Goal: Task Accomplishment & Management: Use online tool/utility

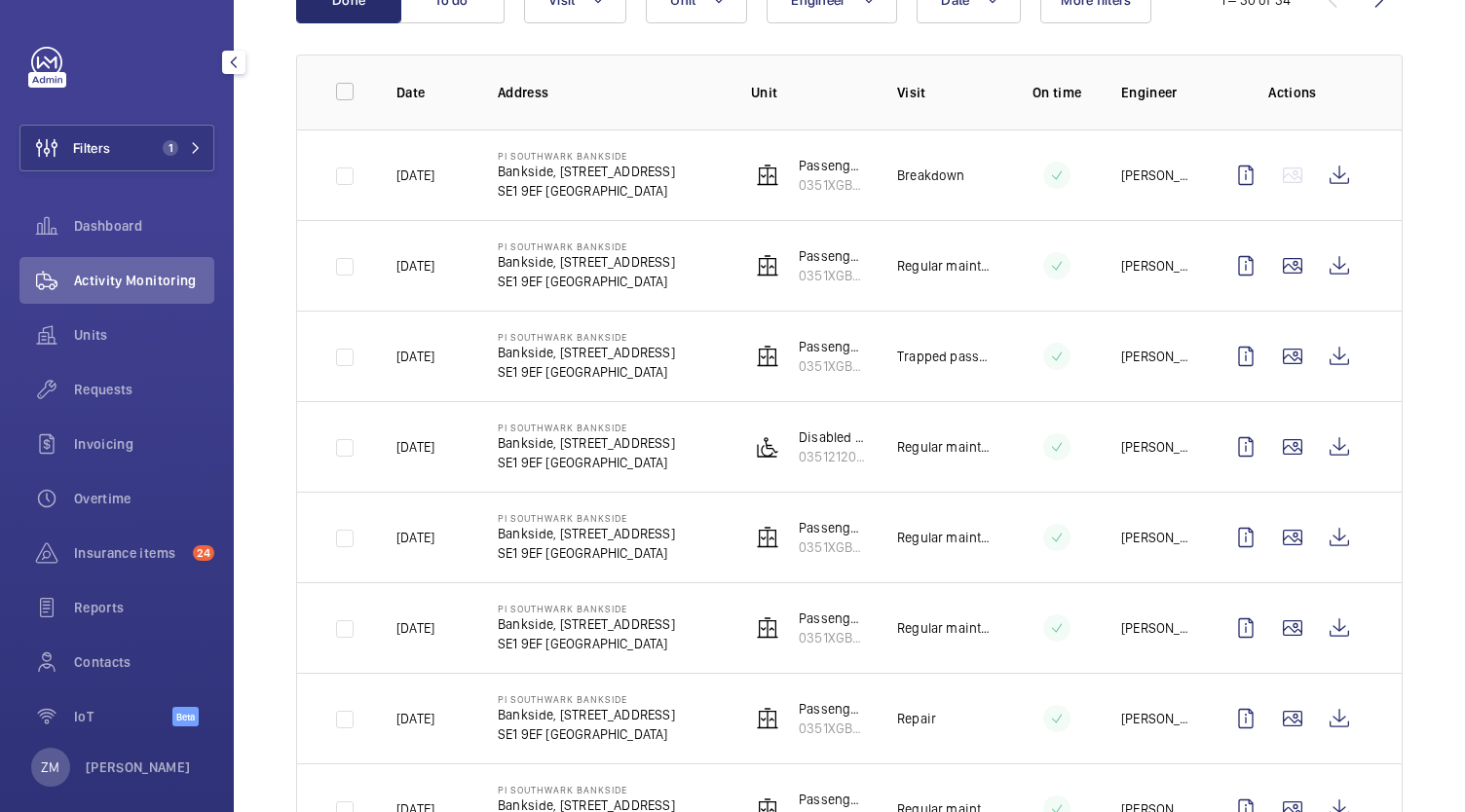
scroll to position [292, 0]
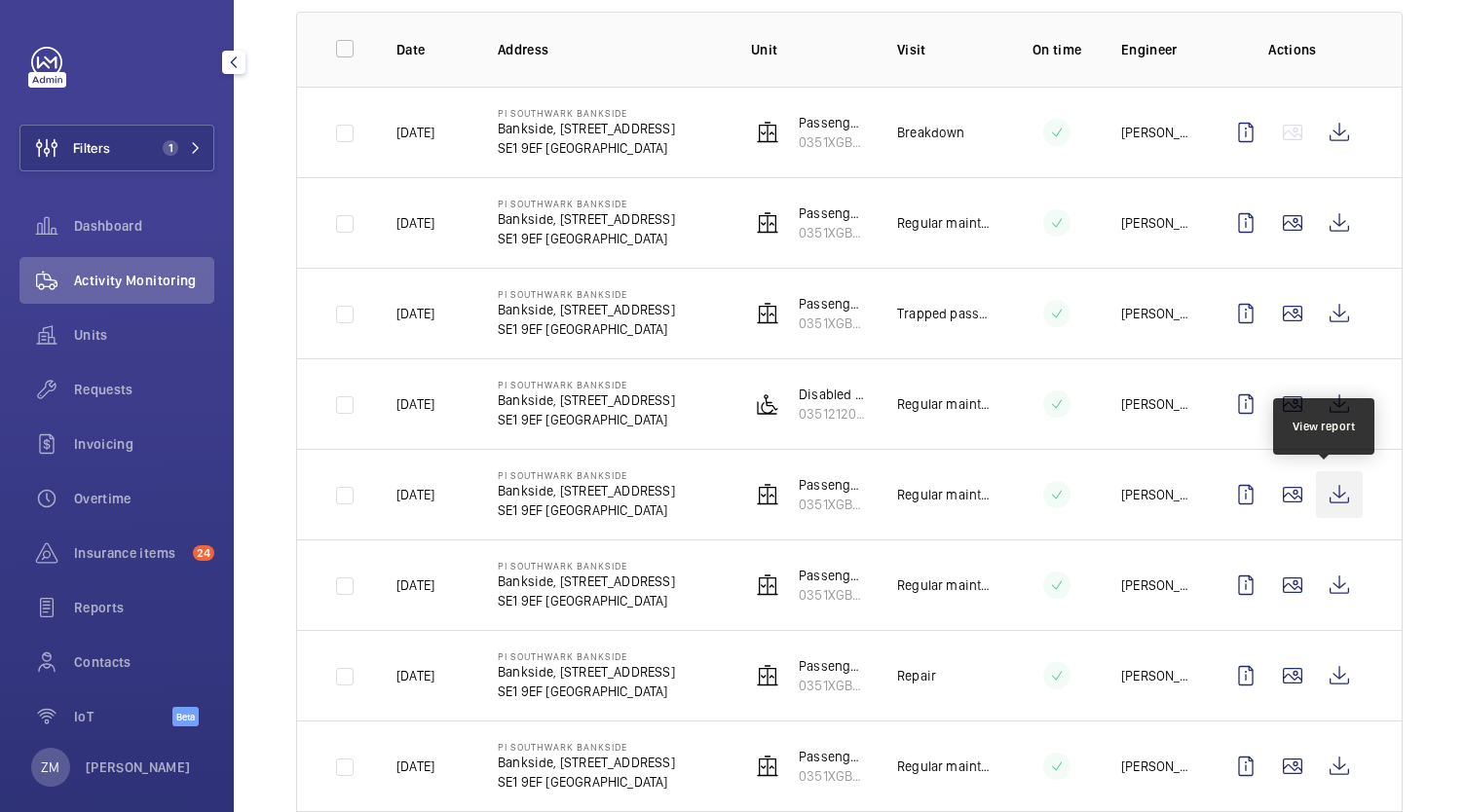
click at [1344, 497] on wm-front-icon-button at bounding box center [1339, 494] width 47 height 47
click at [1328, 502] on wm-front-icon-button at bounding box center [1339, 494] width 47 height 47
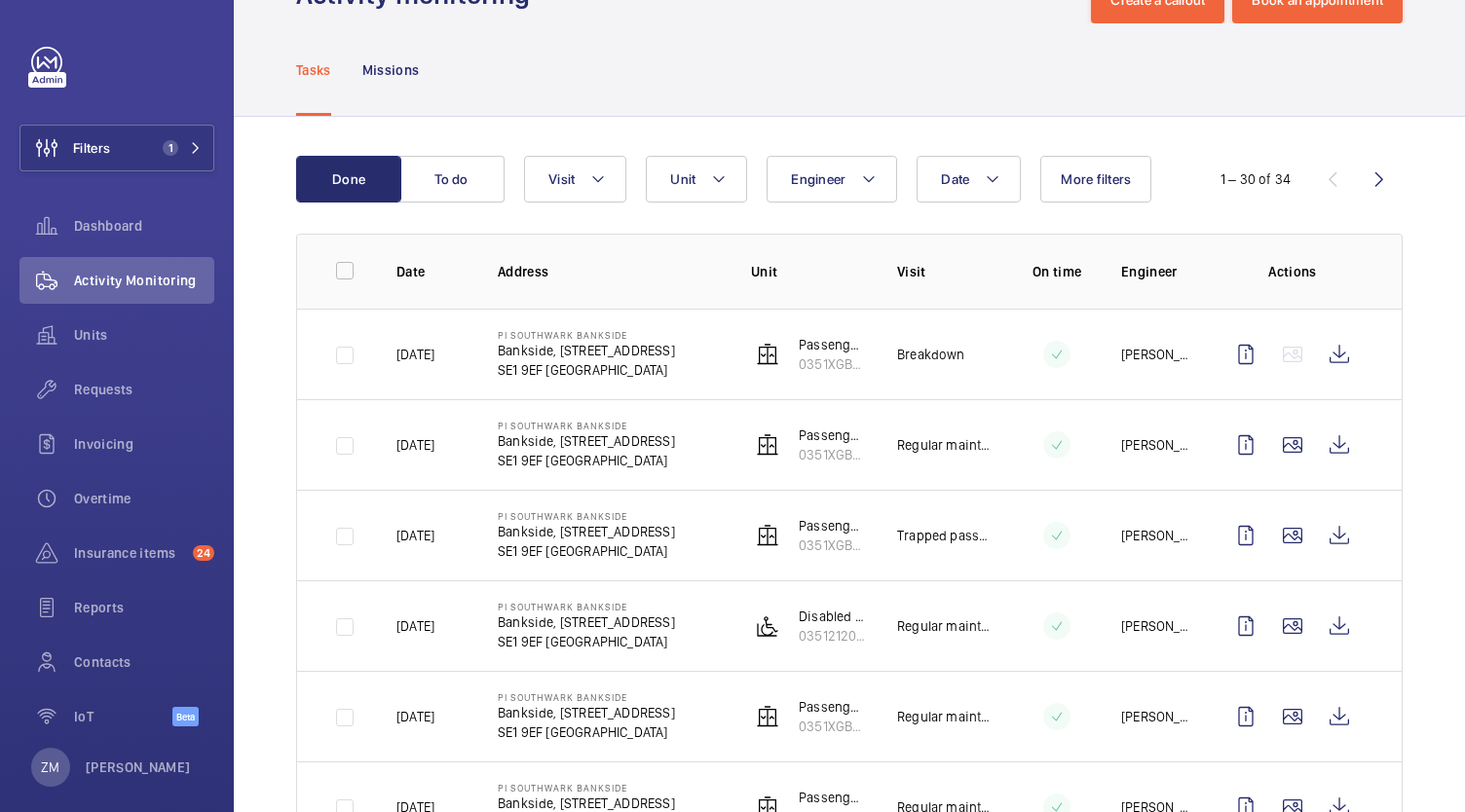
scroll to position [0, 0]
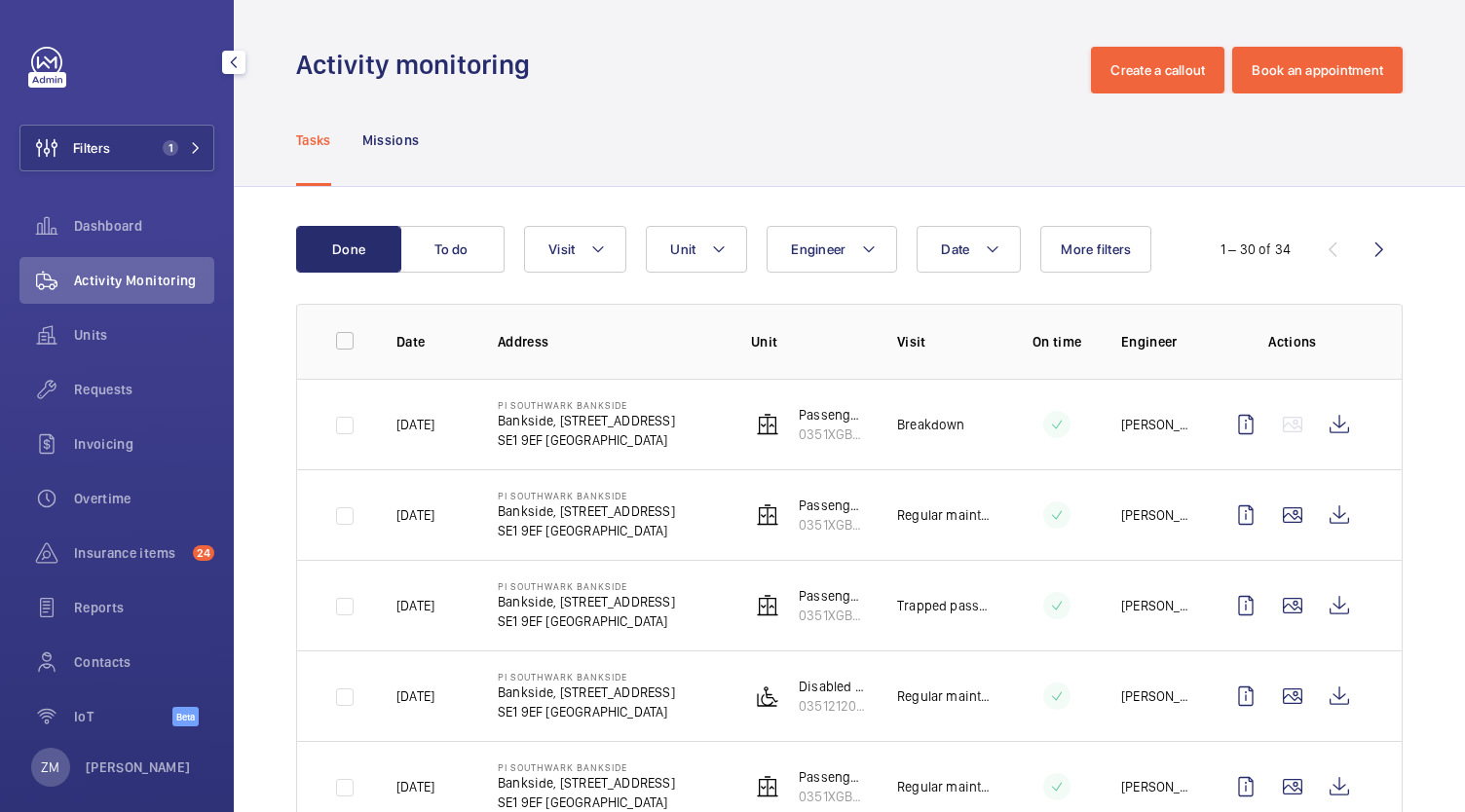
click at [154, 121] on div "Filters 1 Dashboard Activity Monitoring Units Requests Invoicing Overtime Insur…" at bounding box center [117, 397] width 194 height 701
click at [181, 146] on span "1" at bounding box center [178, 148] width 47 height 16
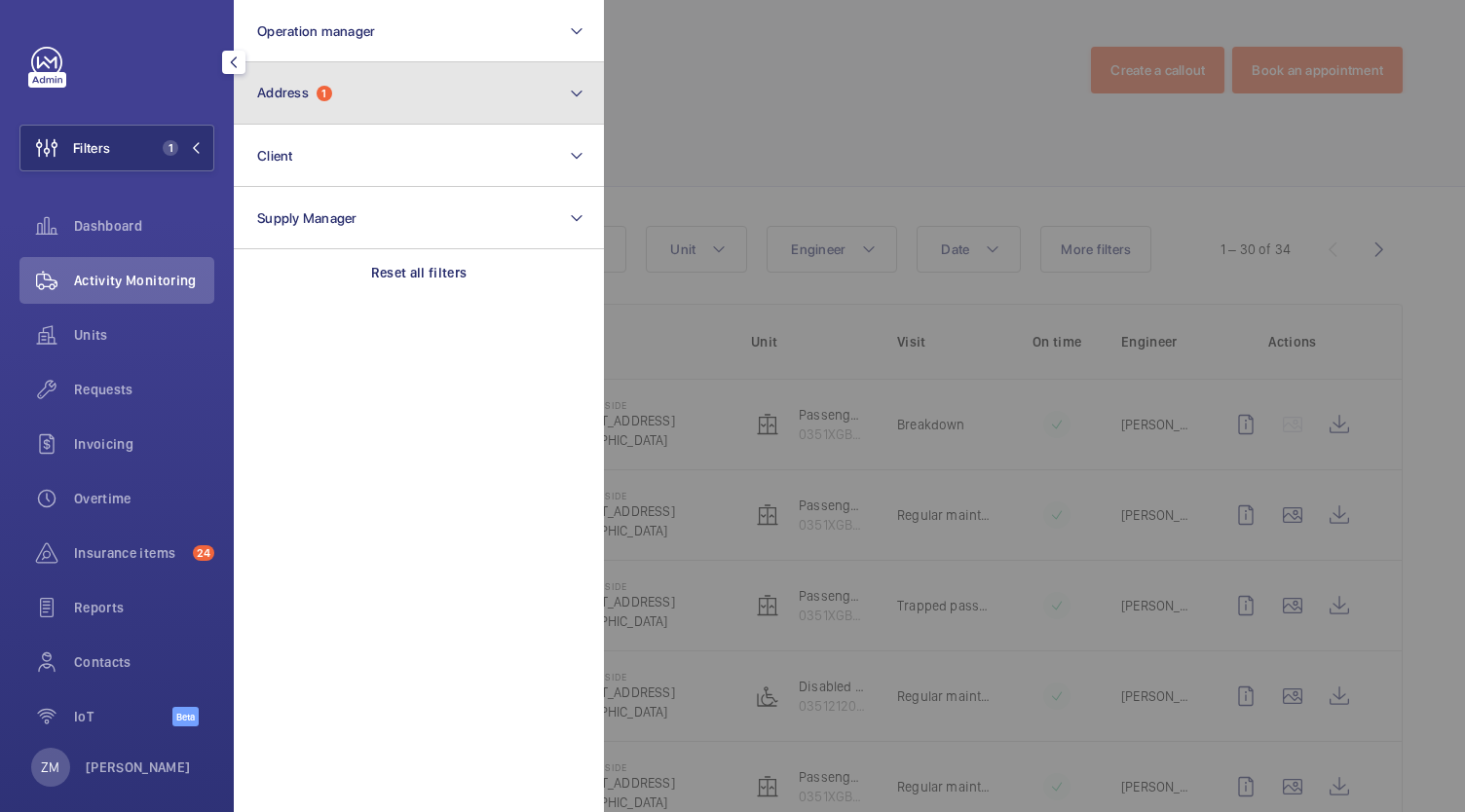
click at [349, 108] on button "Address 1" at bounding box center [419, 93] width 370 height 62
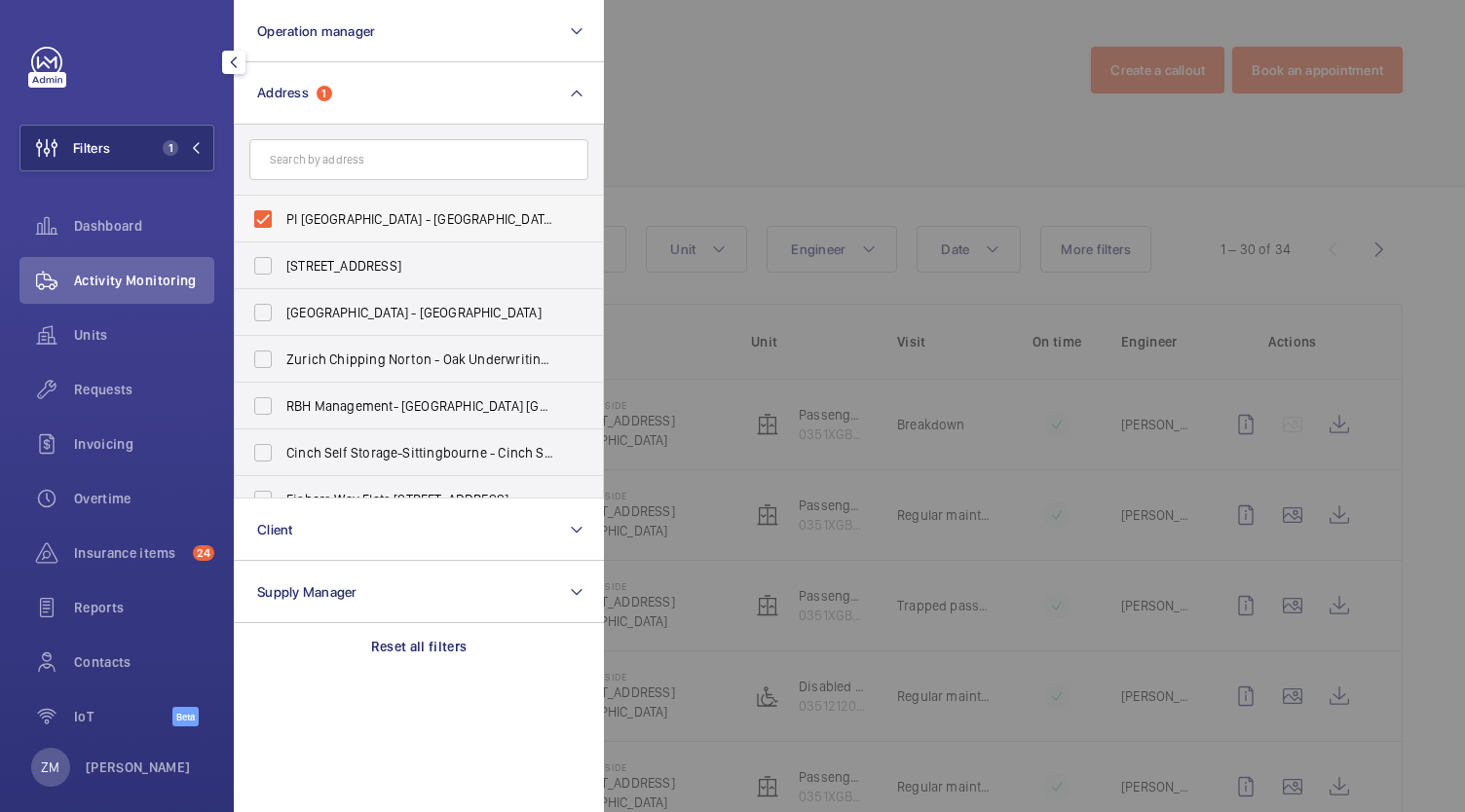
click at [267, 217] on label "PI [GEOGRAPHIC_DATA] - [GEOGRAPHIC_DATA], [STREET_ADDRESS]" at bounding box center [405, 218] width 339 height 47
click at [267, 217] on input "PI [GEOGRAPHIC_DATA] - [GEOGRAPHIC_DATA], [STREET_ADDRESS]" at bounding box center [262, 218] width 39 height 39
checkbox input "false"
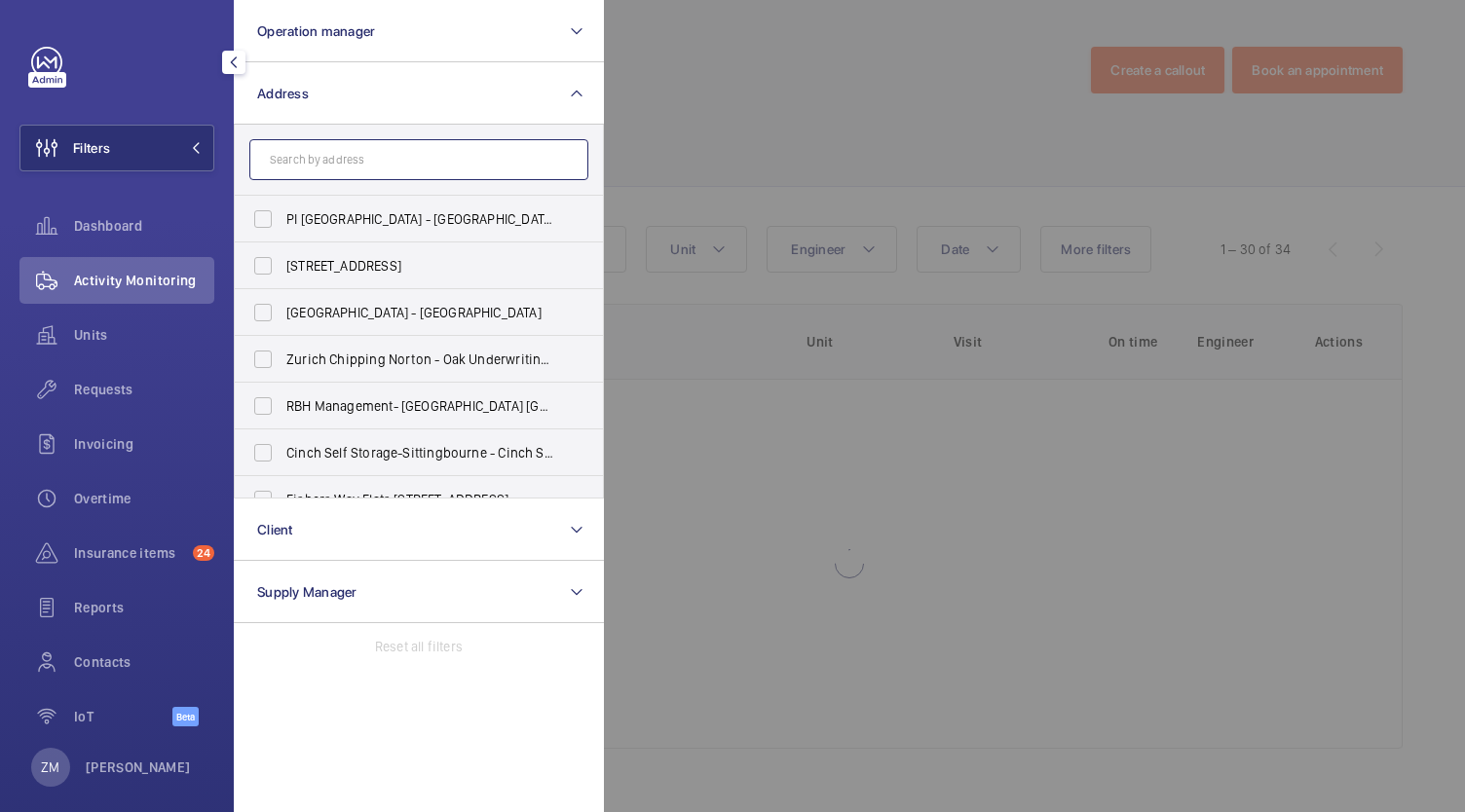
click at [299, 155] on input "text" at bounding box center [419, 159] width 339 height 41
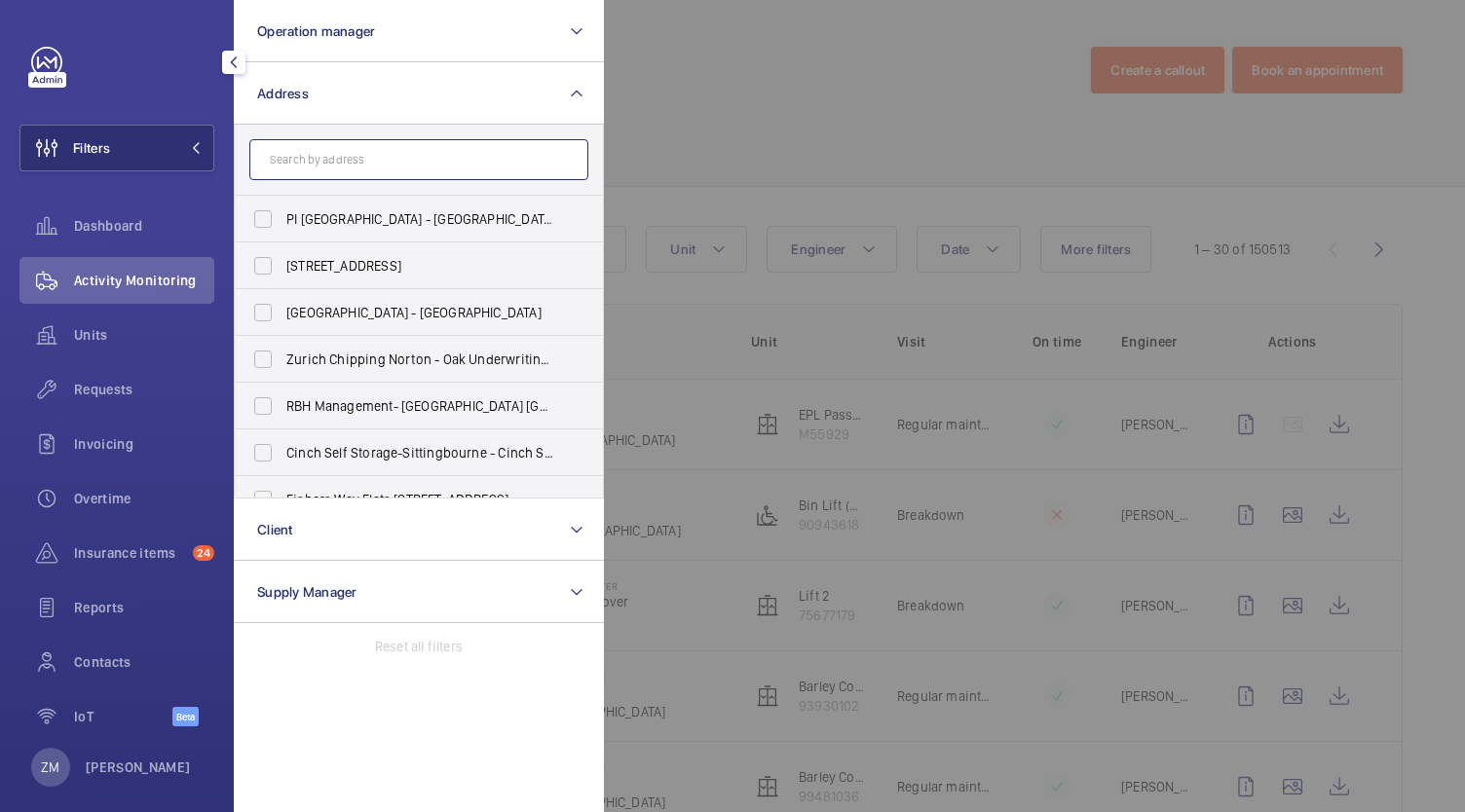
paste input "PI Hub [GEOGRAPHIC_DATA] - Marylebone"
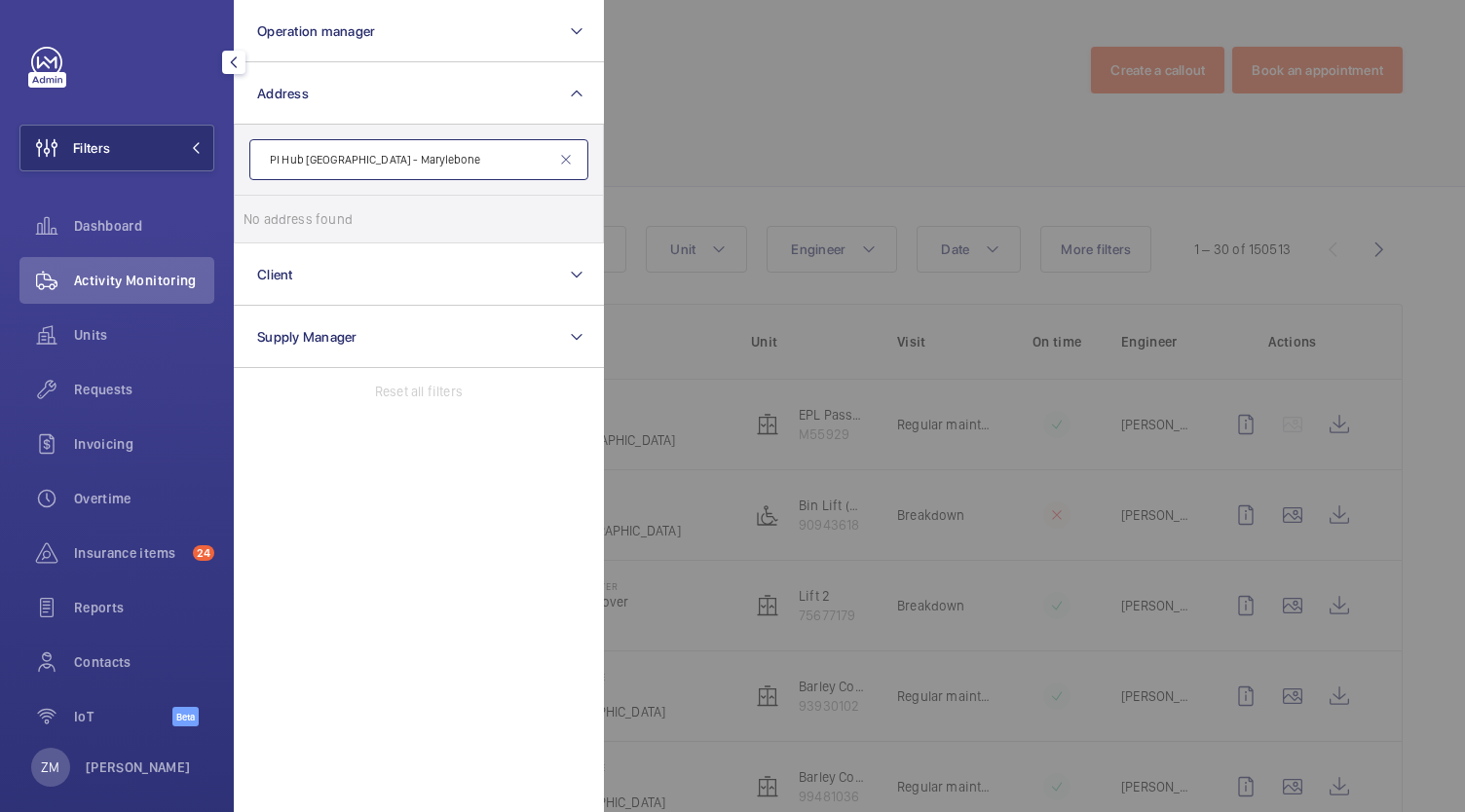
click at [274, 162] on input "PI Hub [GEOGRAPHIC_DATA] - Marylebone" at bounding box center [419, 159] width 339 height 41
click at [277, 161] on input "PI Hub [GEOGRAPHIC_DATA] - Marylebone" at bounding box center [419, 159] width 339 height 41
click at [286, 164] on input "PI Hub [GEOGRAPHIC_DATA] - Marylebone" at bounding box center [419, 159] width 339 height 41
click at [288, 159] on input "ub [GEOGRAPHIC_DATA] - Marylebone" at bounding box center [419, 159] width 339 height 41
drag, startPoint x: 317, startPoint y: 159, endPoint x: 255, endPoint y: 160, distance: 62.0
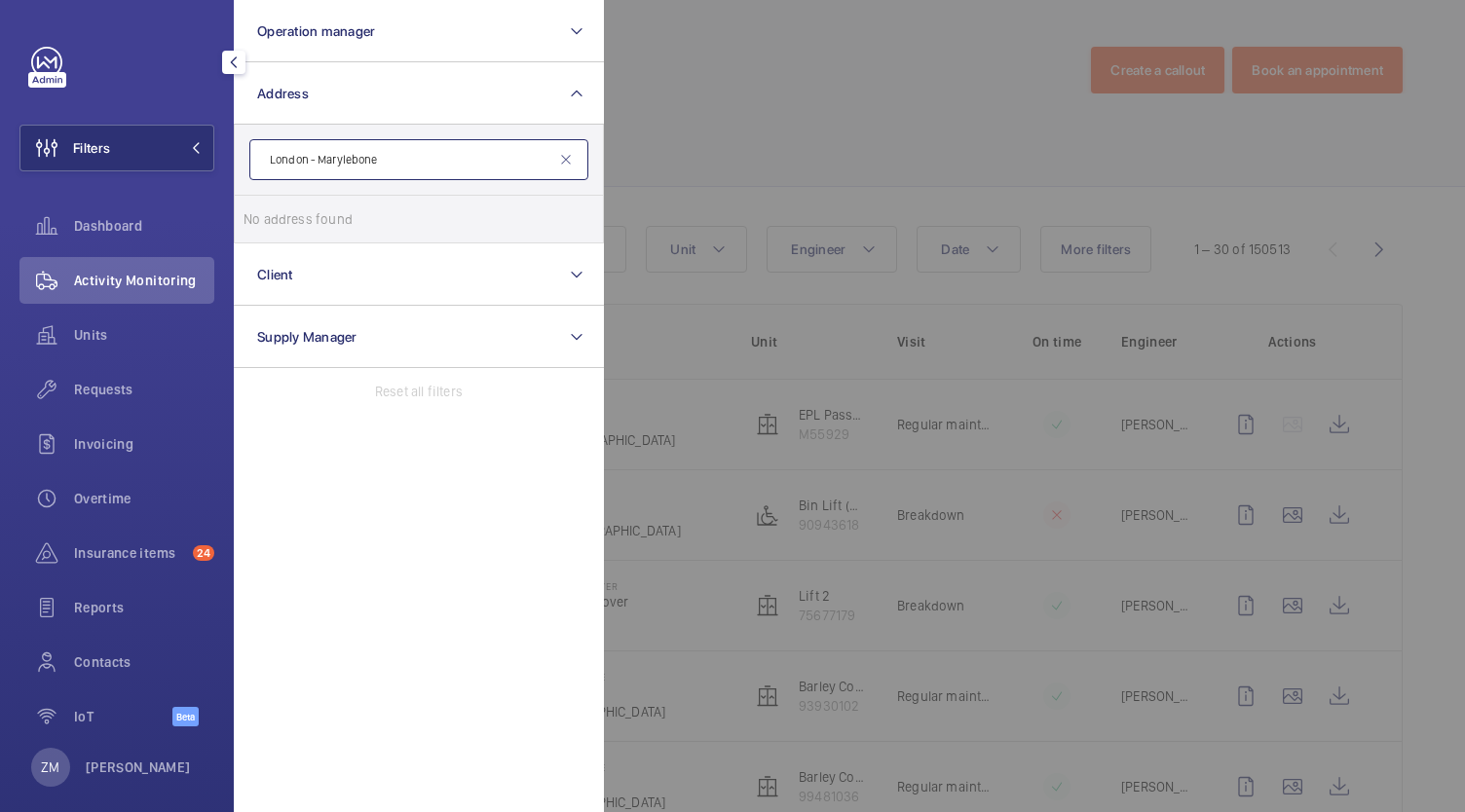
click at [255, 160] on input "London - Marylebone" at bounding box center [419, 159] width 339 height 41
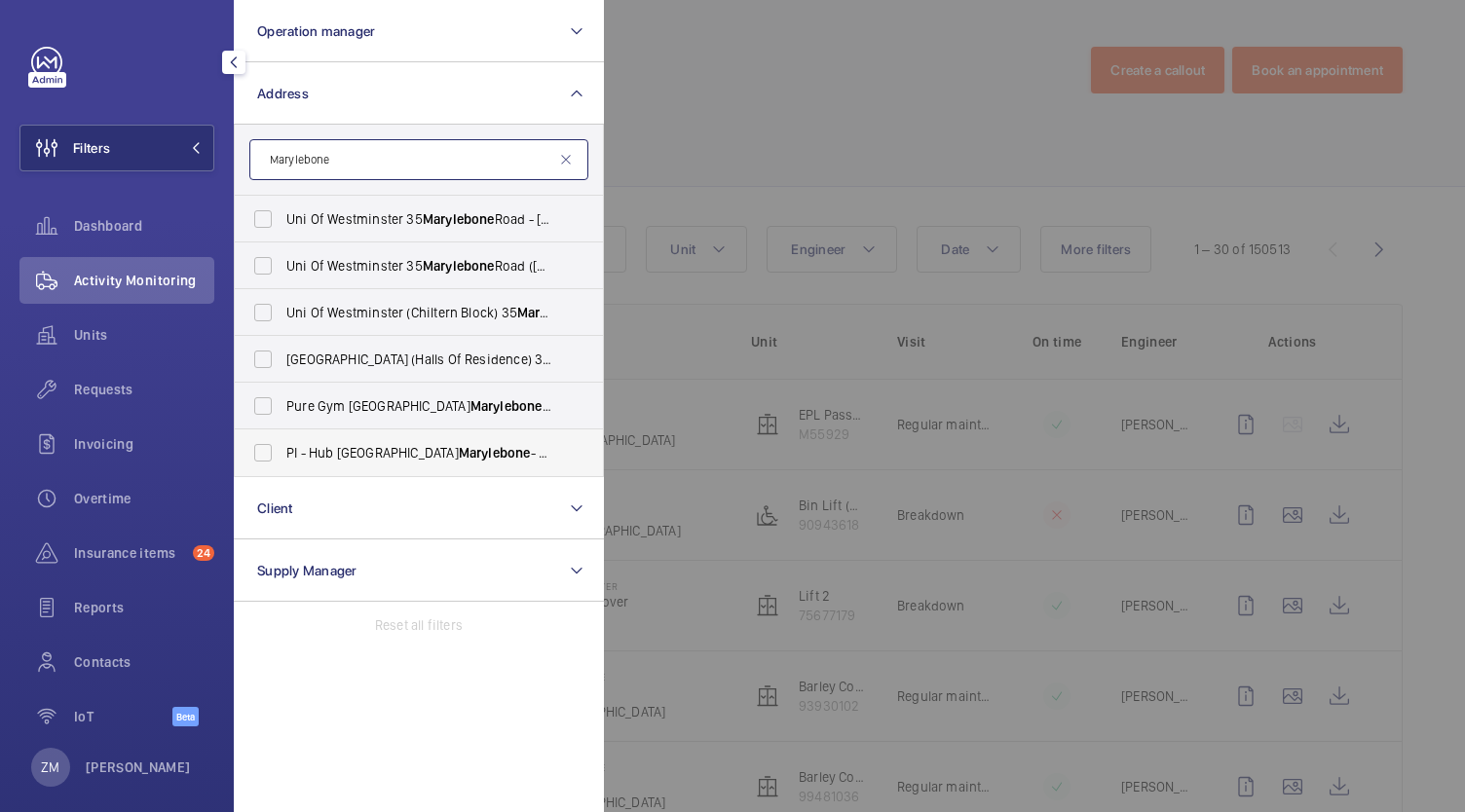
type input "Marylebone"
click at [264, 449] on label "PI - Hub [GEOGRAPHIC_DATA] Marylebone - Proximity [GEOGRAPHIC_DATA]" at bounding box center [405, 452] width 339 height 47
click at [264, 449] on input "PI - Hub [GEOGRAPHIC_DATA] Marylebone - Proximity [GEOGRAPHIC_DATA]" at bounding box center [262, 452] width 39 height 39
checkbox input "true"
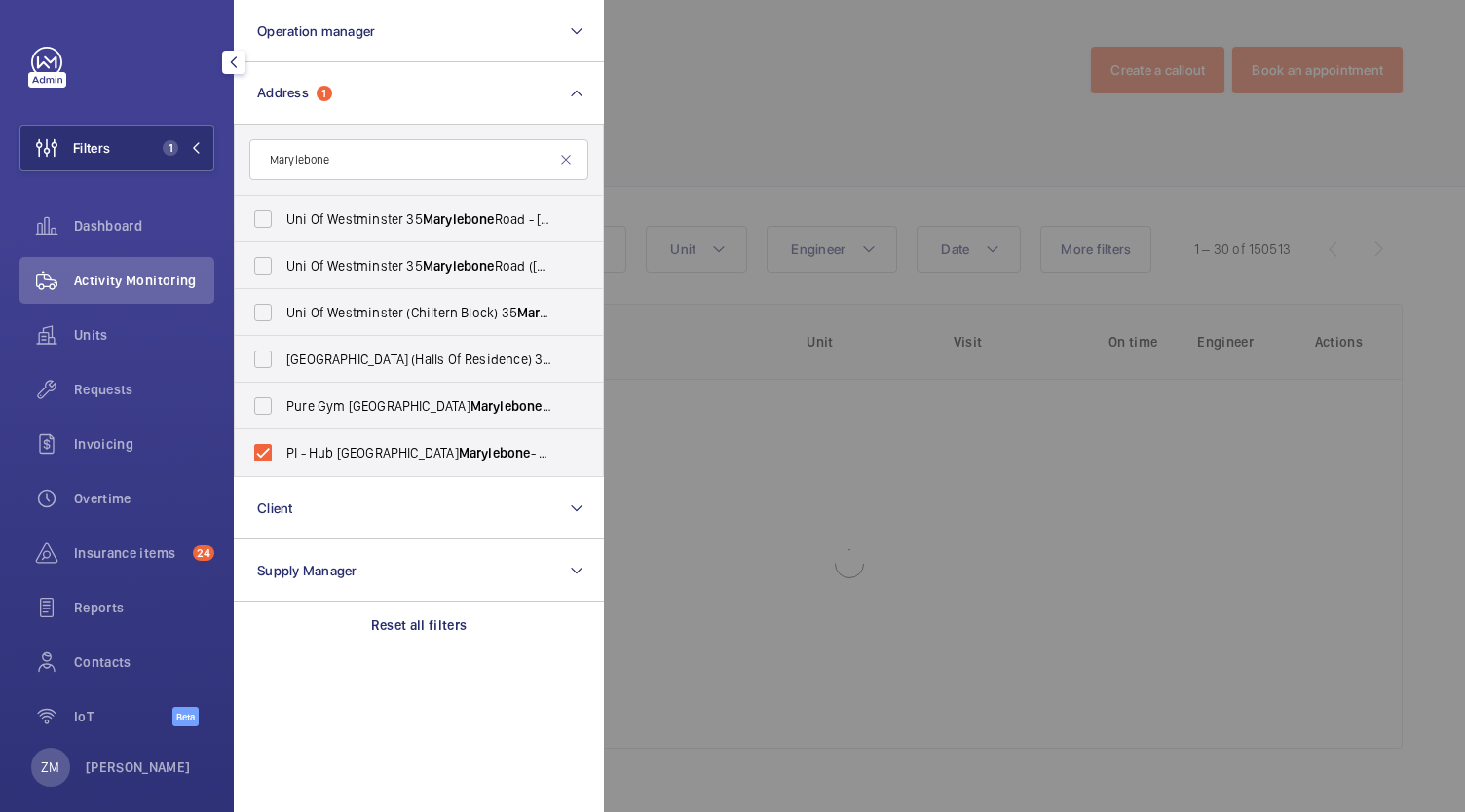
click at [927, 487] on div at bounding box center [1336, 406] width 1465 height 812
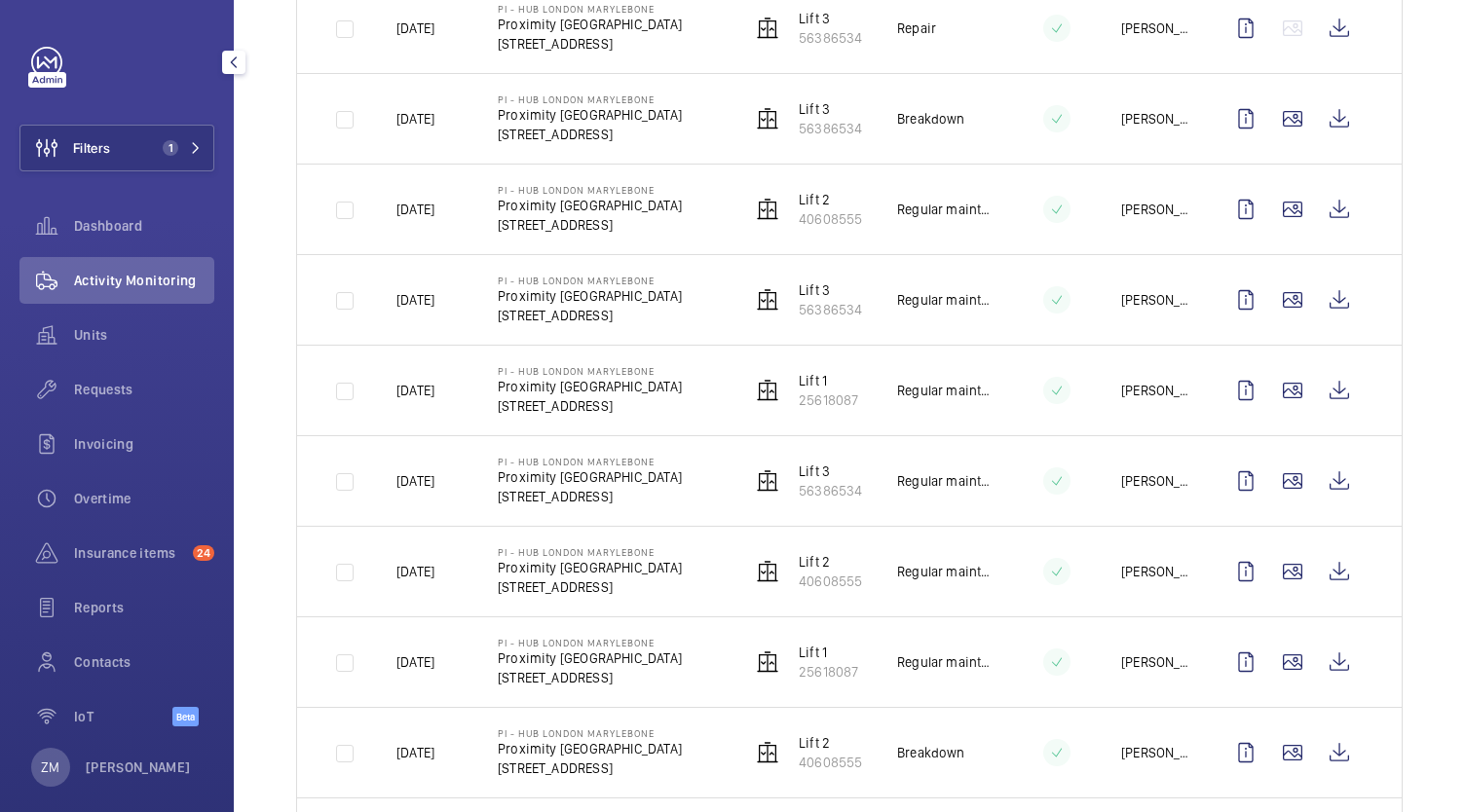
scroll to position [390, 0]
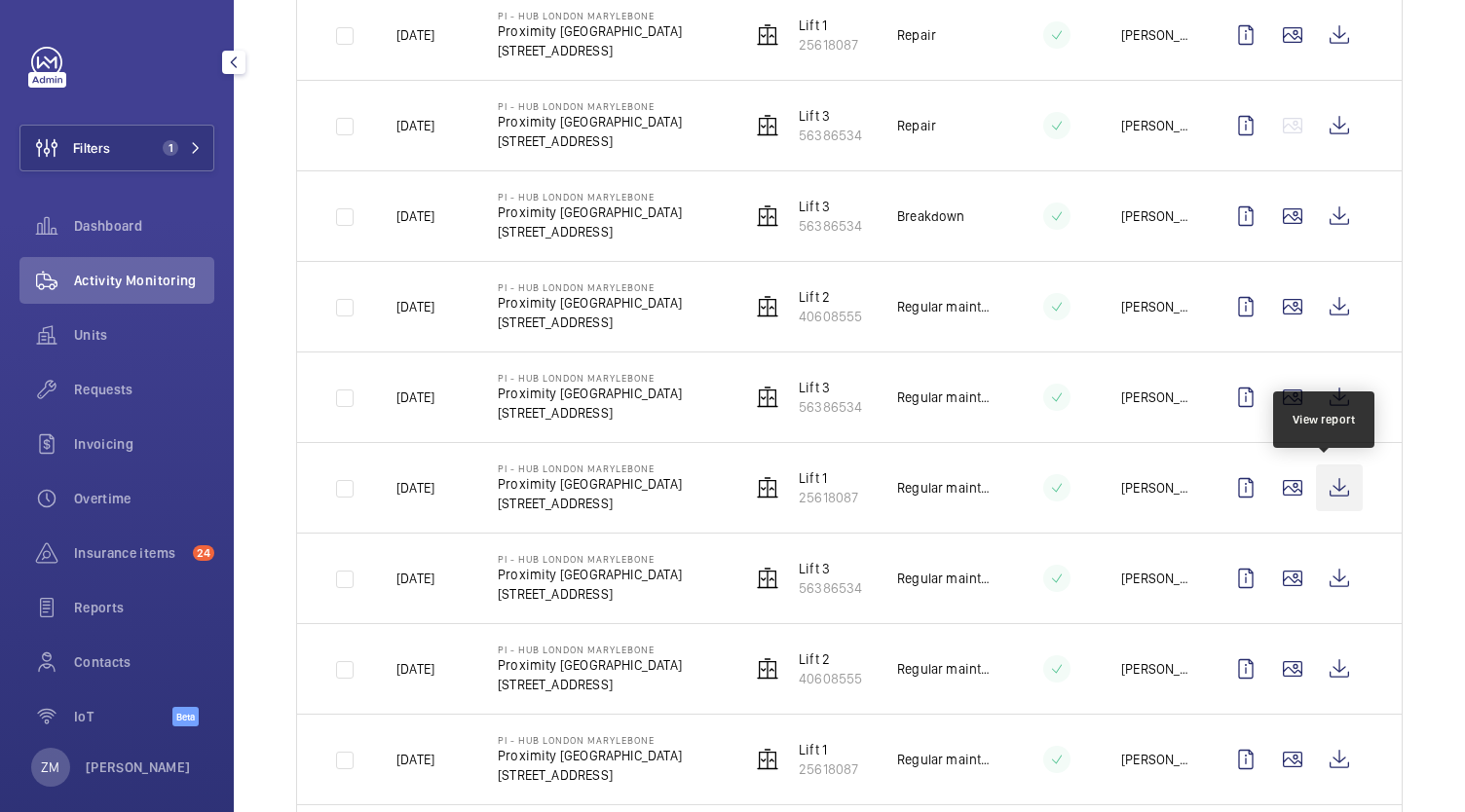
click at [1325, 485] on wm-front-icon-button at bounding box center [1339, 487] width 47 height 47
click at [836, 406] on p "56386534" at bounding box center [830, 407] width 63 height 20
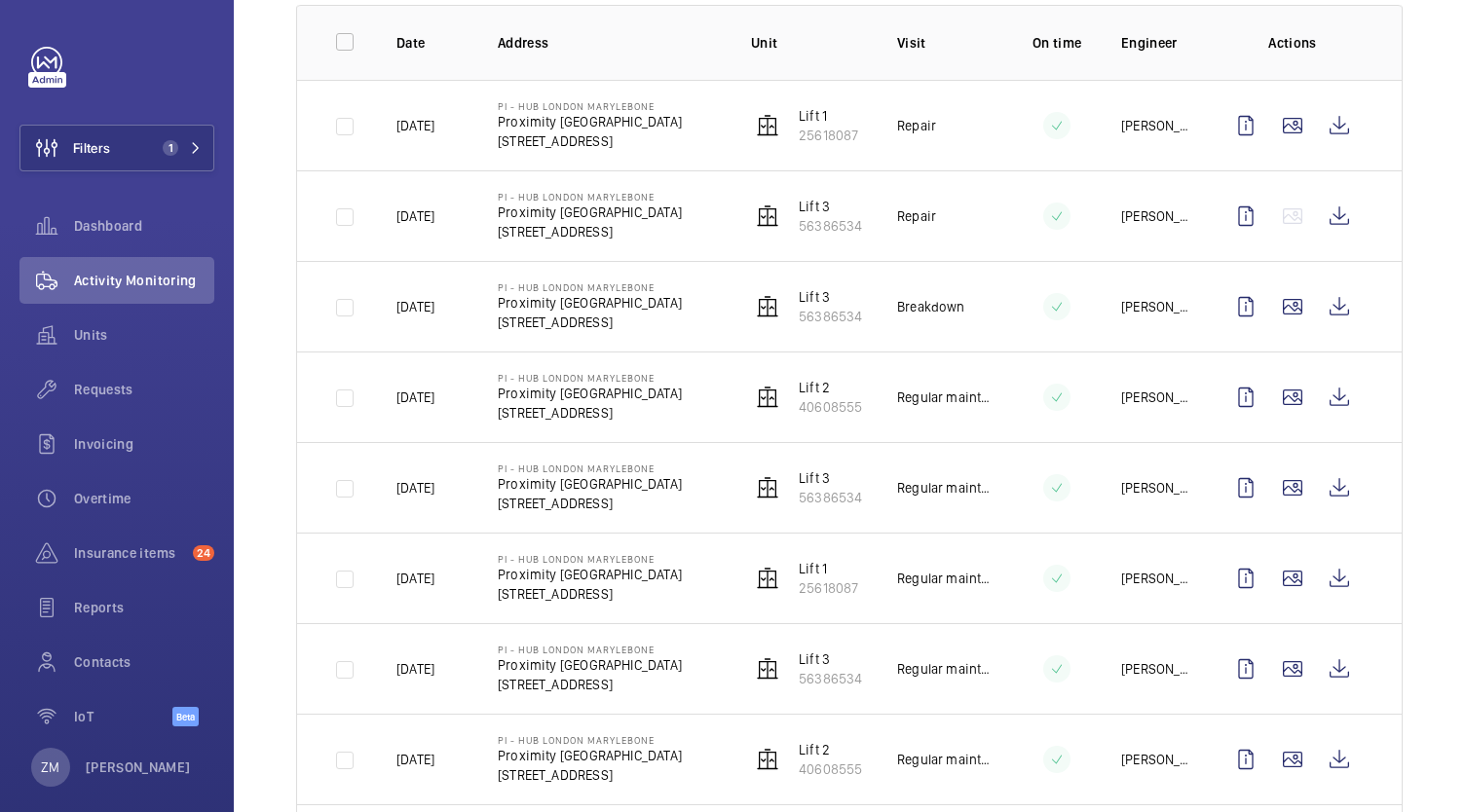
scroll to position [292, 0]
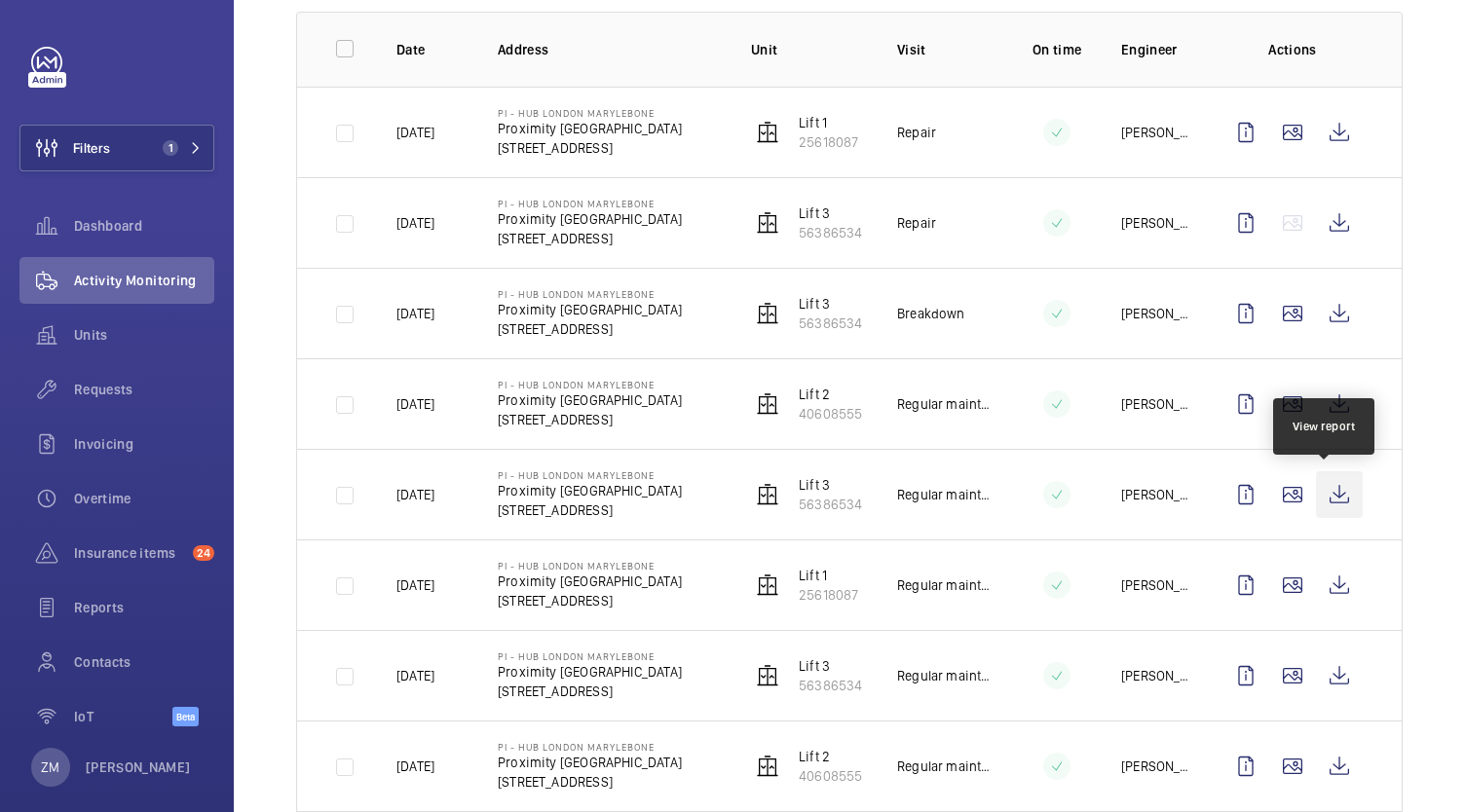
click at [1324, 509] on wm-front-icon-button at bounding box center [1339, 494] width 47 height 47
click at [1324, 402] on wm-front-icon-button at bounding box center [1339, 404] width 47 height 47
